Goal: Task Accomplishment & Management: Manage account settings

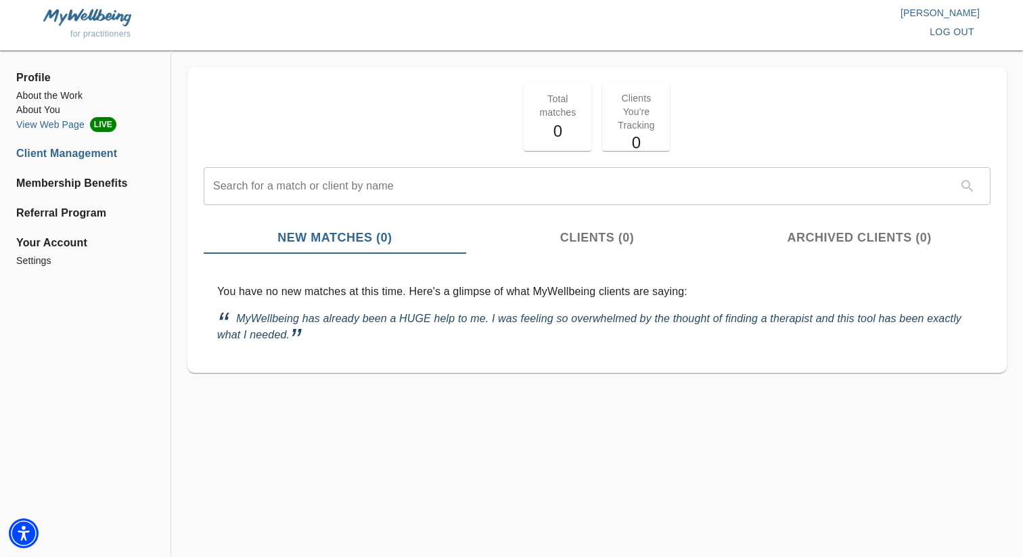
click at [44, 125] on li "View Web Page LIVE" at bounding box center [85, 124] width 138 height 15
click at [43, 102] on li "About the Work" at bounding box center [85, 96] width 138 height 14
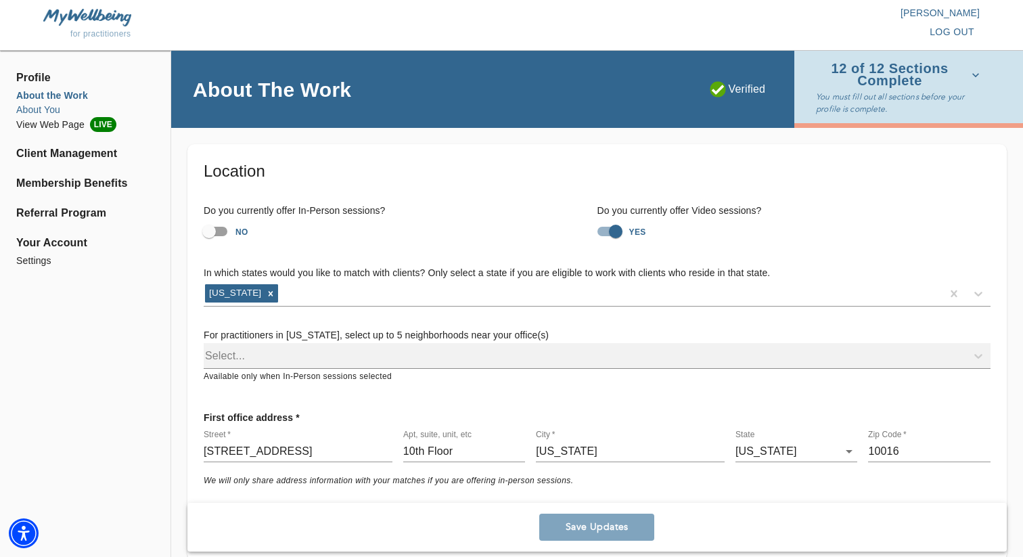
click at [46, 110] on li "About You" at bounding box center [85, 110] width 138 height 14
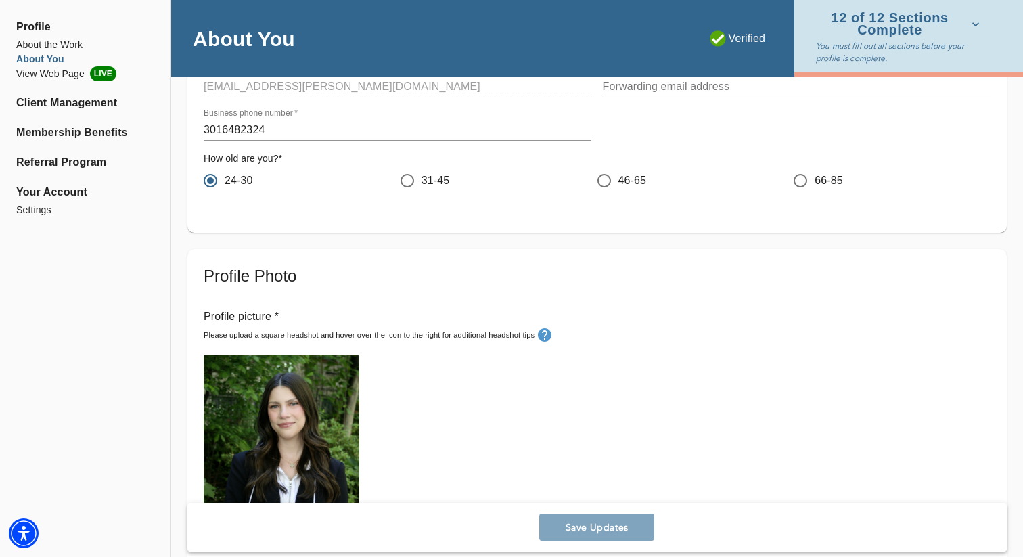
scroll to position [390, 0]
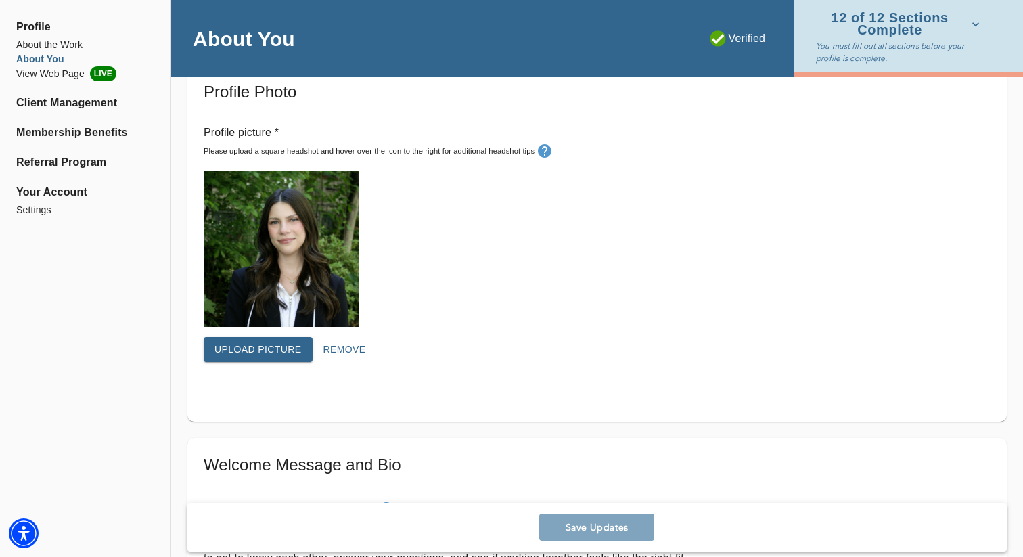
click at [273, 354] on span "Upload picture" at bounding box center [257, 349] width 87 height 17
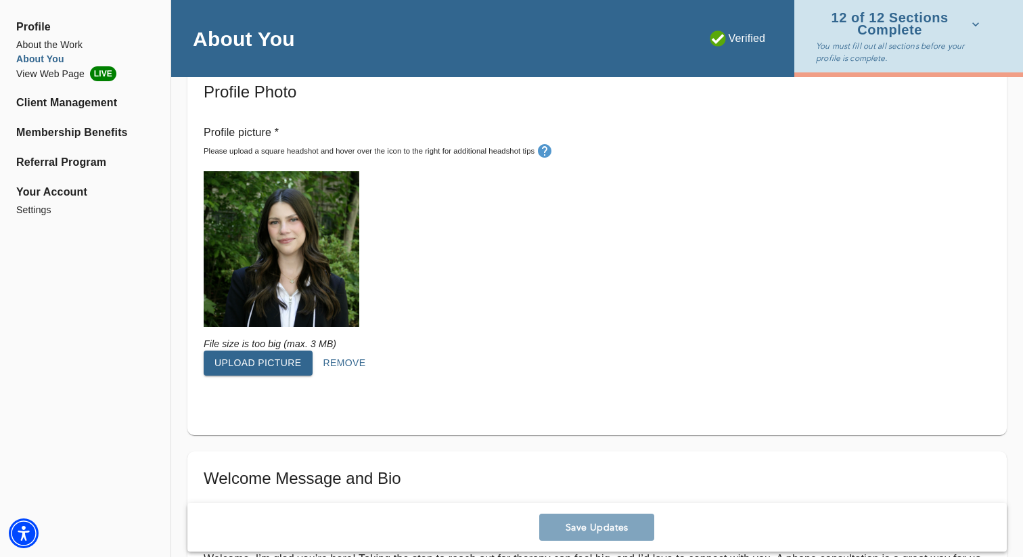
click at [251, 365] on span "Upload picture" at bounding box center [257, 362] width 87 height 17
click at [248, 366] on span "Upload picture" at bounding box center [257, 362] width 87 height 17
click at [327, 372] on button "Remove" at bounding box center [344, 362] width 53 height 25
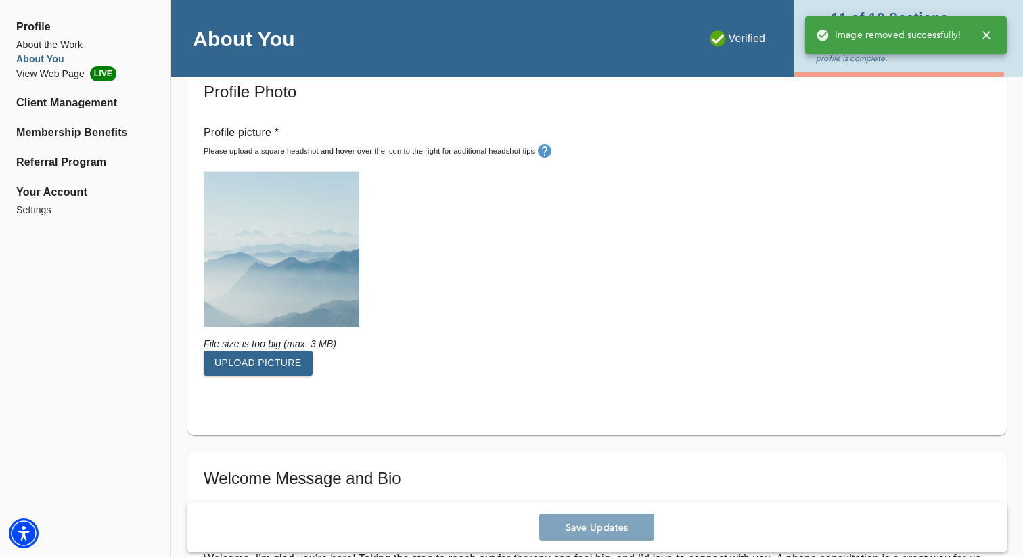
click at [256, 366] on span "Upload picture" at bounding box center [257, 362] width 87 height 17
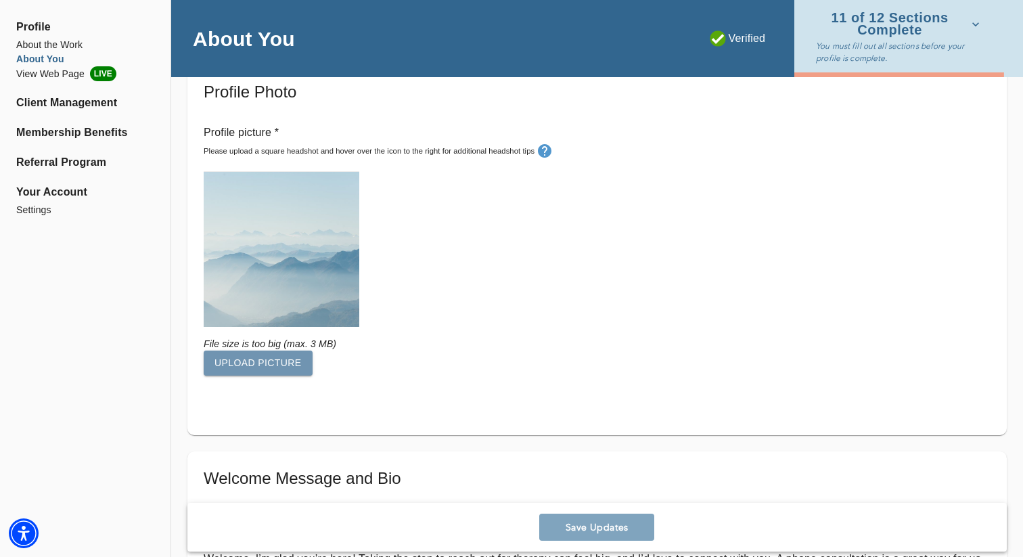
click at [237, 367] on span "Upload picture" at bounding box center [257, 362] width 87 height 17
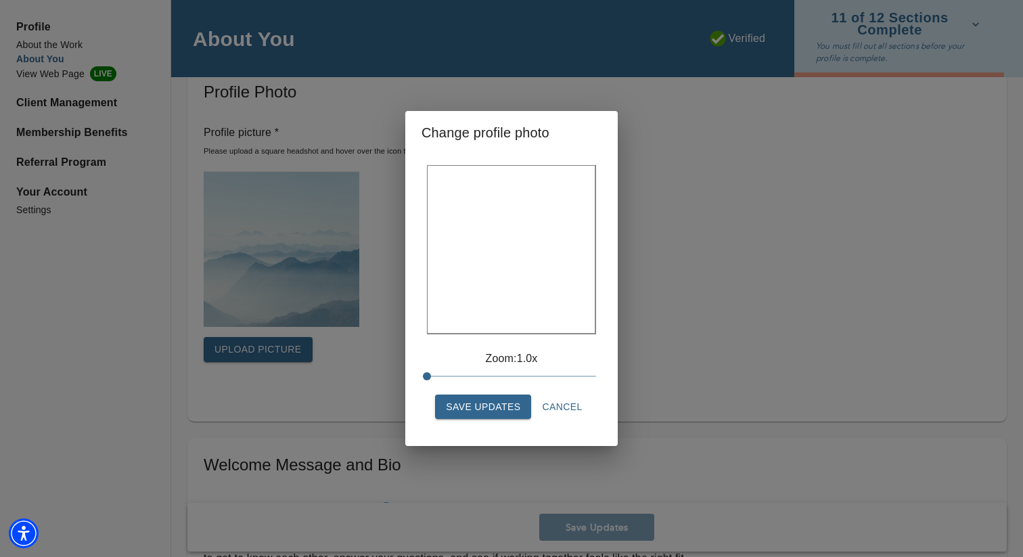
click at [490, 412] on span "Save Updates" at bounding box center [483, 406] width 74 height 17
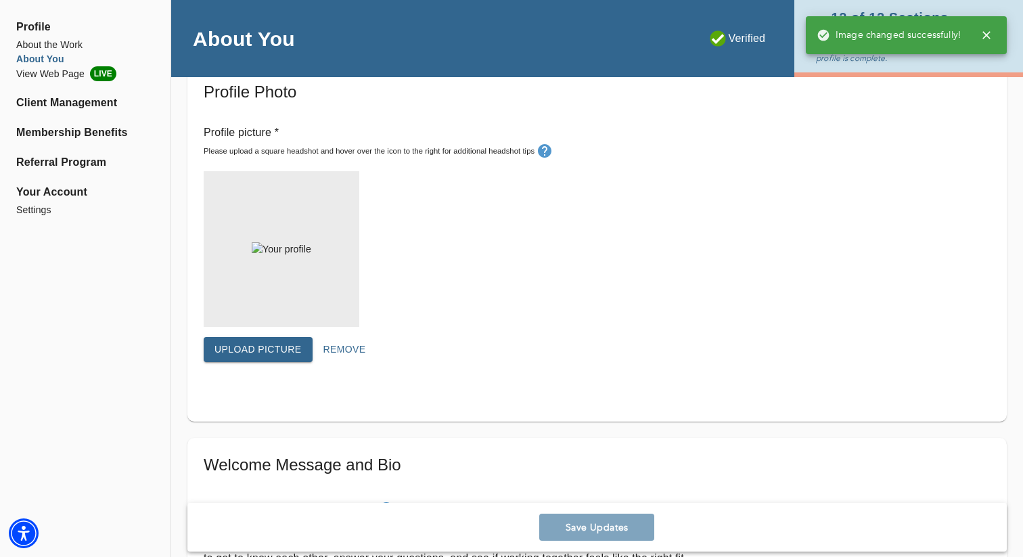
click at [571, 536] on div "Save Updates" at bounding box center [596, 527] width 819 height 49
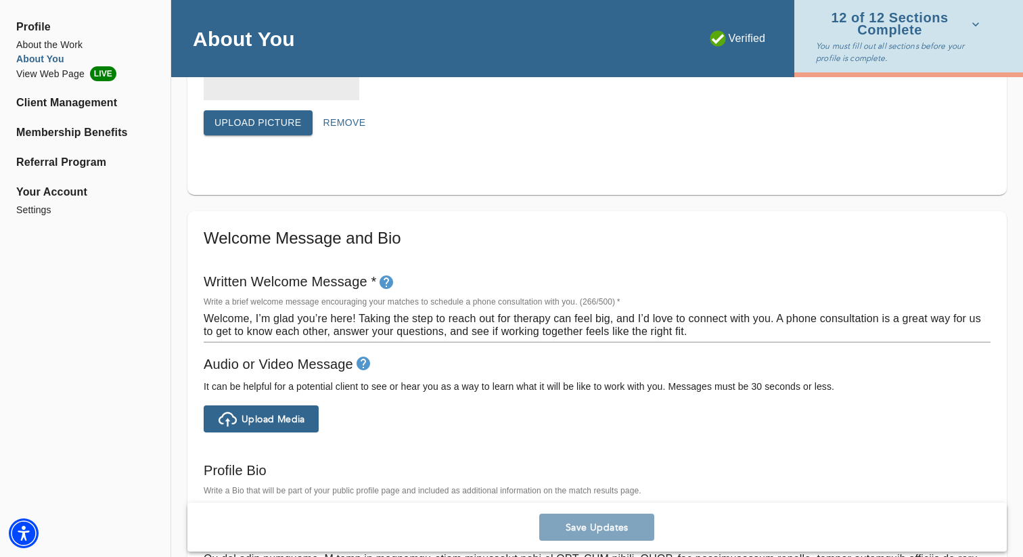
scroll to position [620, 0]
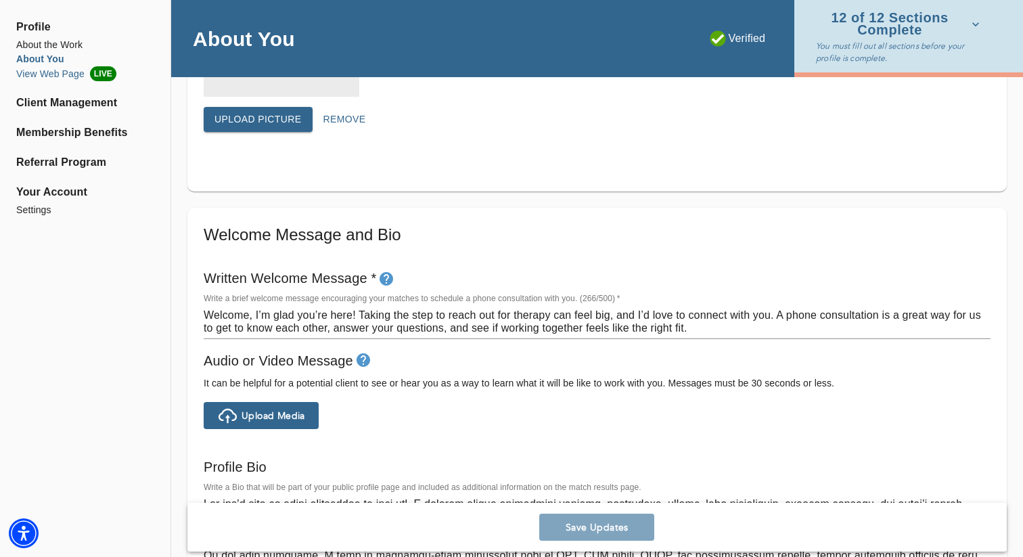
click at [60, 76] on li "View Web Page LIVE" at bounding box center [85, 73] width 138 height 15
